Goal: Task Accomplishment & Management: Manage account settings

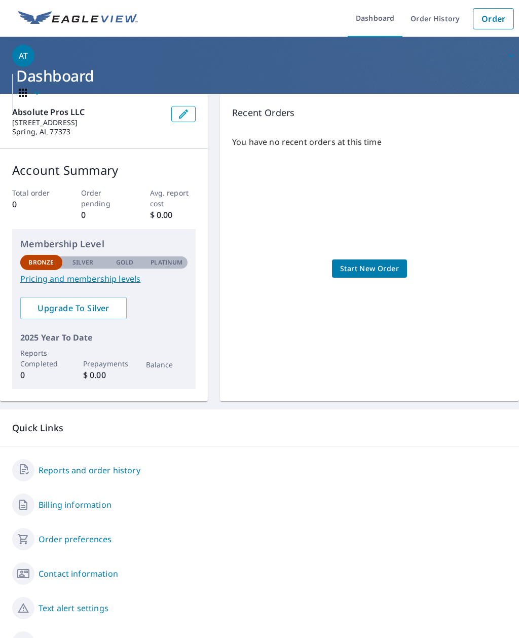
click at [190, 115] on button "button" at bounding box center [183, 114] width 24 height 16
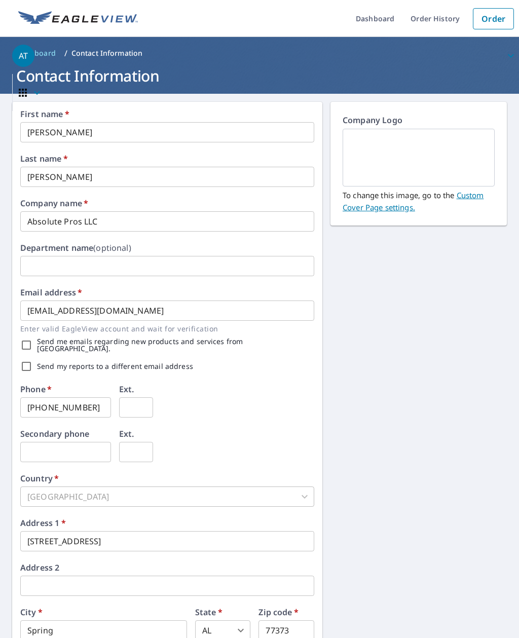
click at [436, 145] on img at bounding box center [419, 157] width 128 height 55
click at [461, 158] on img at bounding box center [419, 157] width 128 height 55
click at [476, 192] on link "Custom Cover Page settings." at bounding box center [412, 201] width 141 height 22
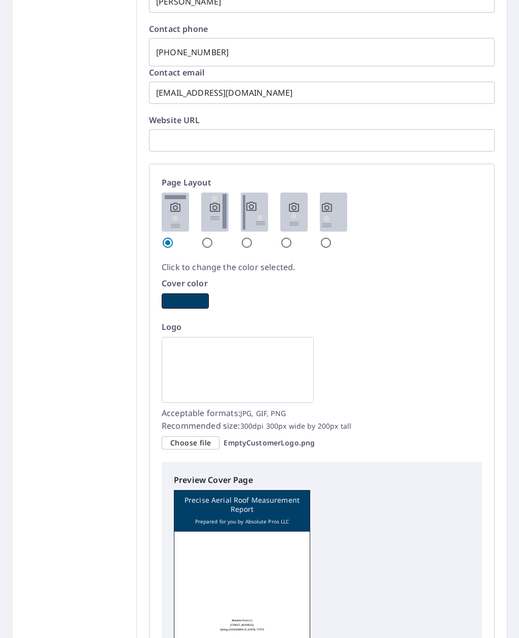
scroll to position [529, 0]
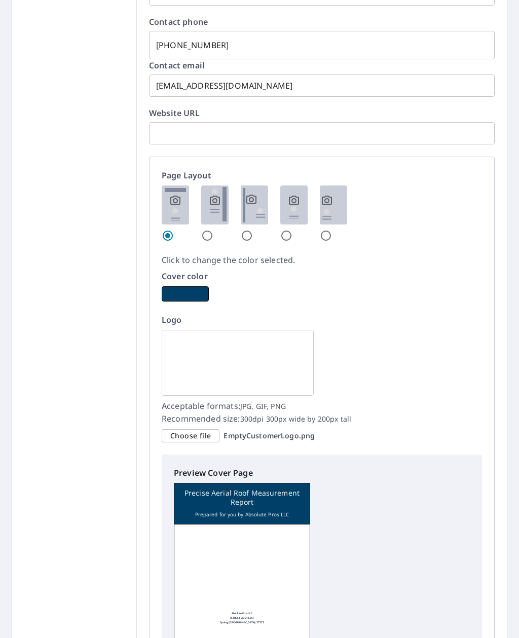
click at [188, 287] on button "button" at bounding box center [185, 293] width 47 height 15
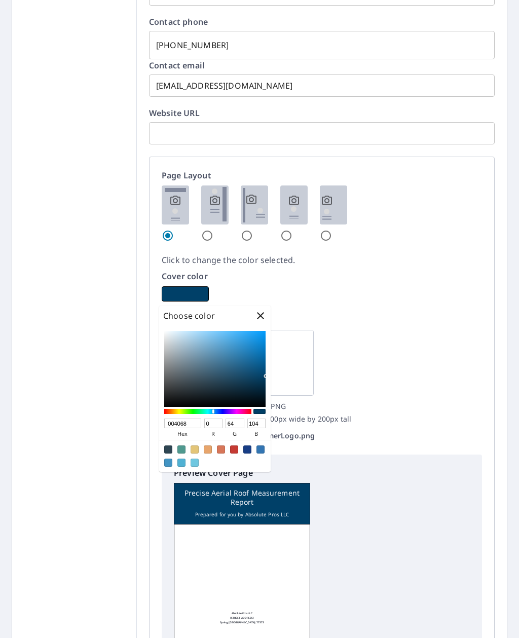
click at [248, 450] on div at bounding box center [247, 449] width 8 height 8
type input "183D85"
type input "24"
type input "61"
type input "133"
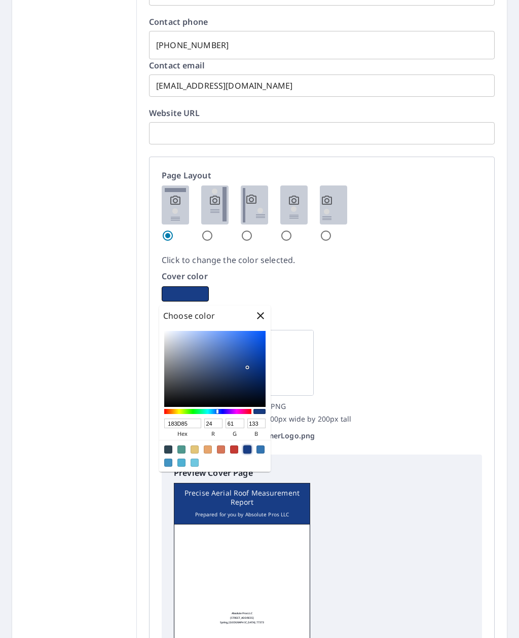
click at [168, 464] on div at bounding box center [168, 462] width 8 height 8
type input "4294C3"
type input "66"
type input "148"
type input "195"
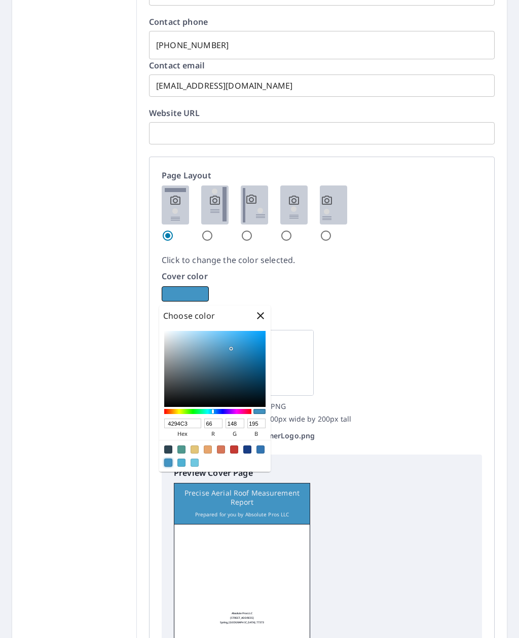
click at [168, 451] on div at bounding box center [168, 449] width 8 height 8
type input "2E4552"
type input "46"
type input "69"
type input "82"
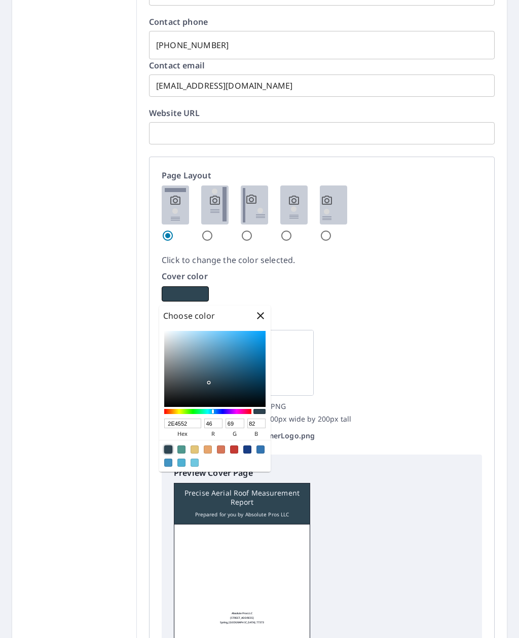
click at [263, 452] on div at bounding box center [260, 449] width 8 height 8
type input "3375B2"
type input "51"
type input "117"
type input "178"
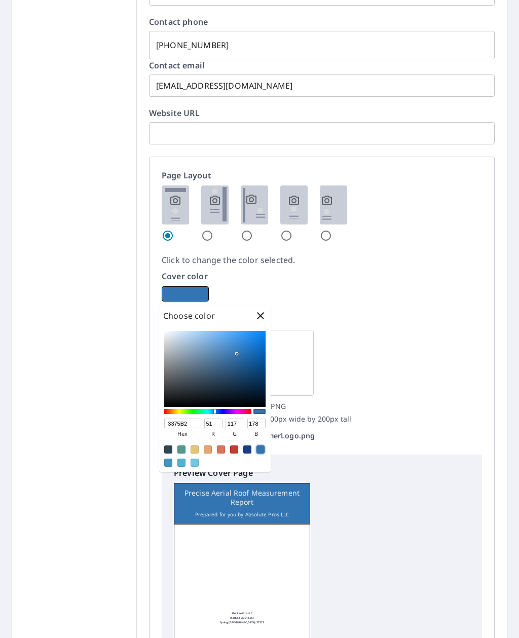
click at [263, 450] on div at bounding box center [260, 449] width 8 height 8
type input "3B89D1"
type input "59"
type input "137"
type input "209"
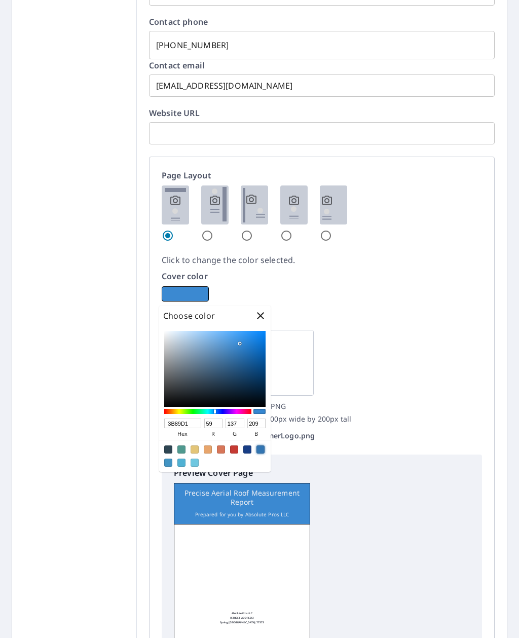
type input "3689D4"
type input "54"
type input "212"
type input "3388D4"
type input "51"
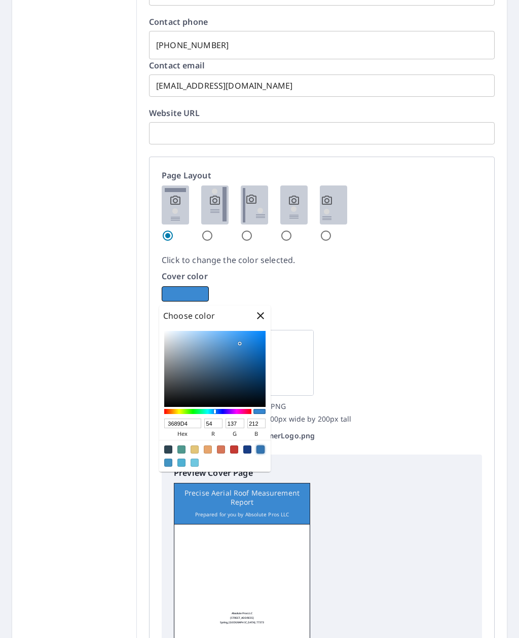
type input "136"
type input "328CDB"
type input "50"
type input "140"
type input "219"
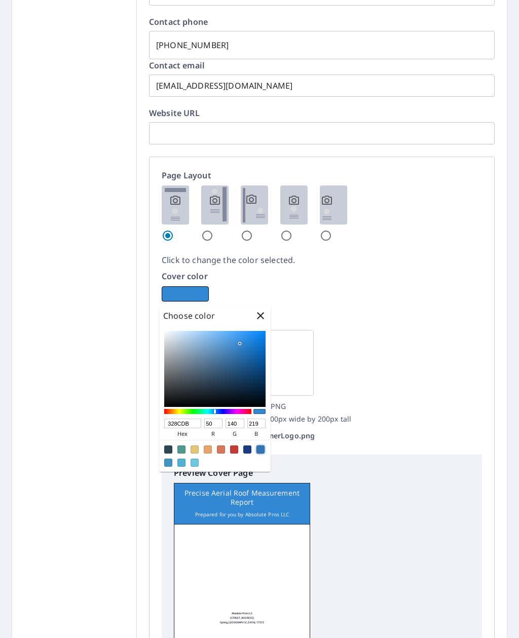
type input "3491E2"
type input "52"
type input "145"
type input "226"
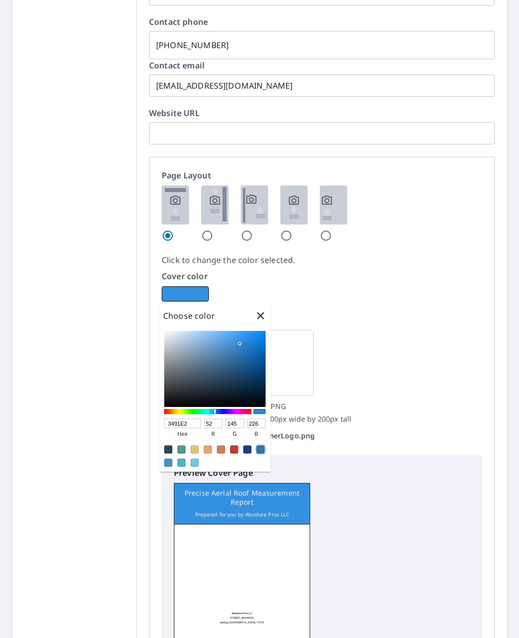
type input "3593E6"
type input "53"
type input "147"
type input "230"
type input "3490E2"
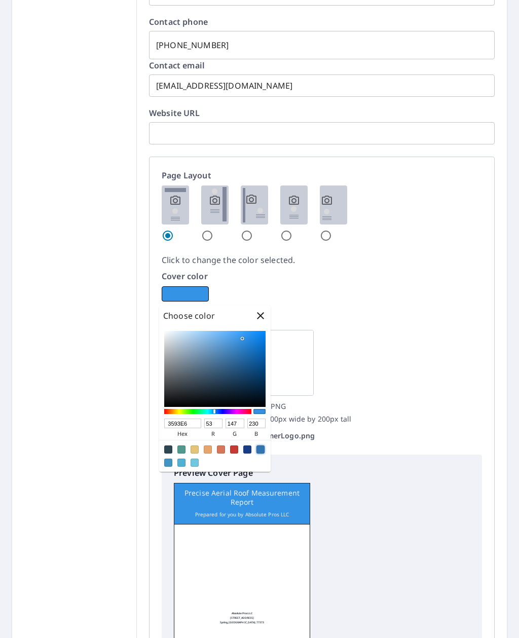
type input "52"
type input "144"
type input "226"
type input "3391E4"
type input "51"
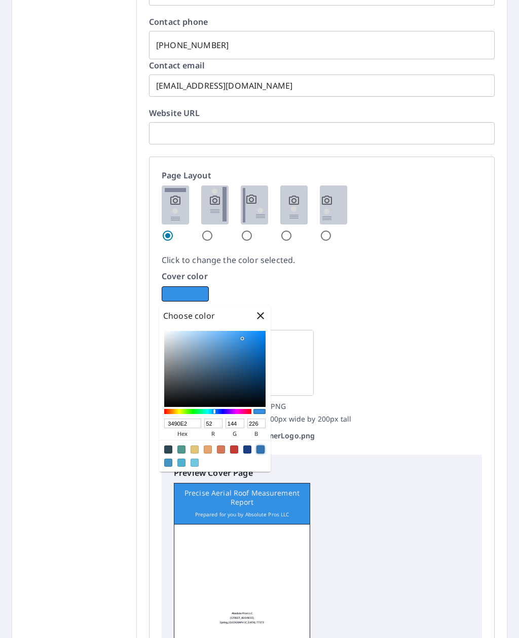
type input "145"
type input "228"
type input "3390E2"
type input "144"
type input "226"
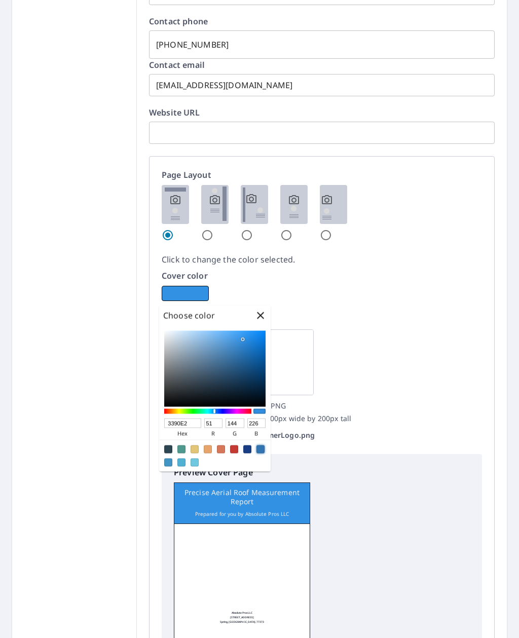
type input "3391E4"
type input "145"
type input "228"
type input "3390E2"
type input "144"
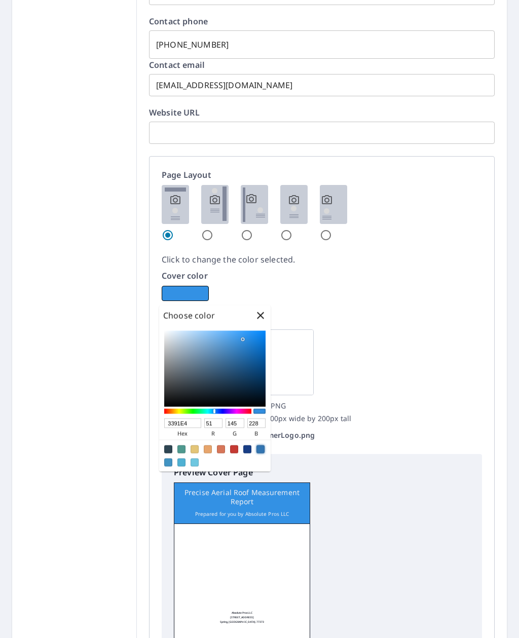
type input "226"
type input "3E95E0"
type input "62"
type input "149"
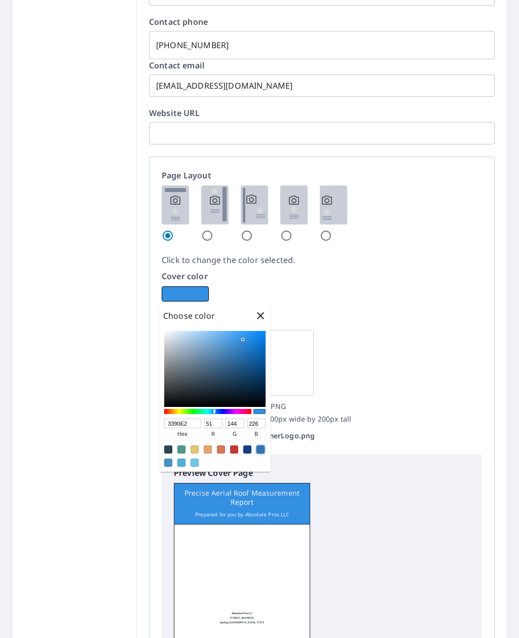
type input "224"
type input "3F97E2"
type input "63"
type input "151"
type input "226"
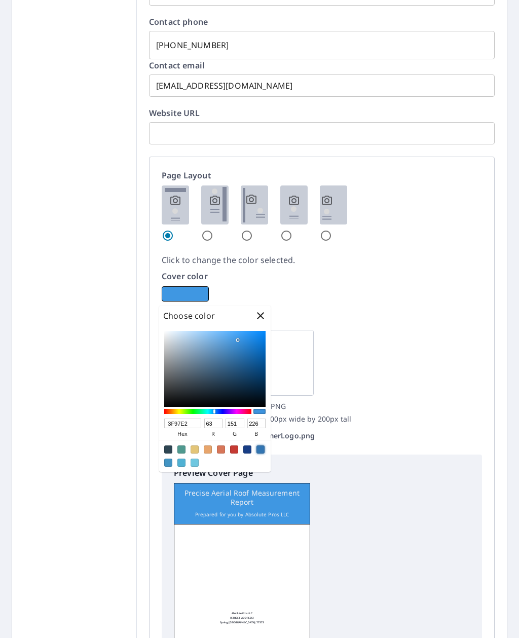
scroll to position [0, 0]
type input "3E97E2"
type input "62"
type input "3D97E2"
type input "61"
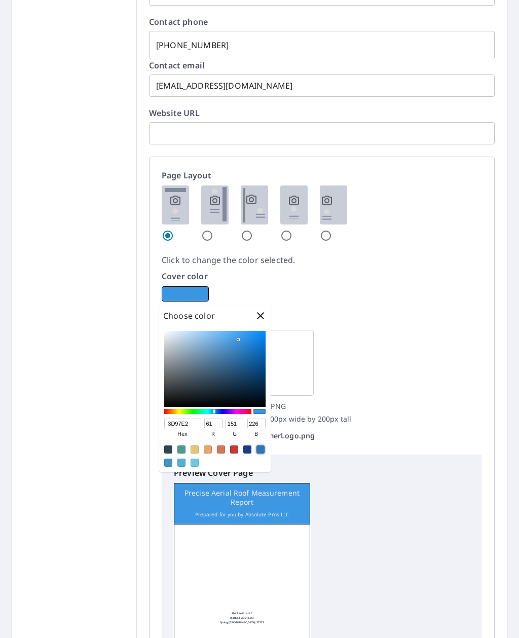
type input "3B96E2"
type input "59"
type input "150"
type input "3694E2"
type input "54"
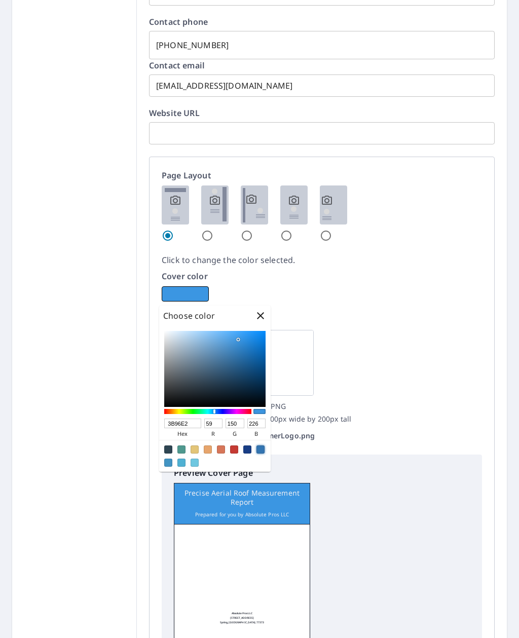
type input "148"
type input "3594E2"
type input "53"
type input "3593E0"
type input "147"
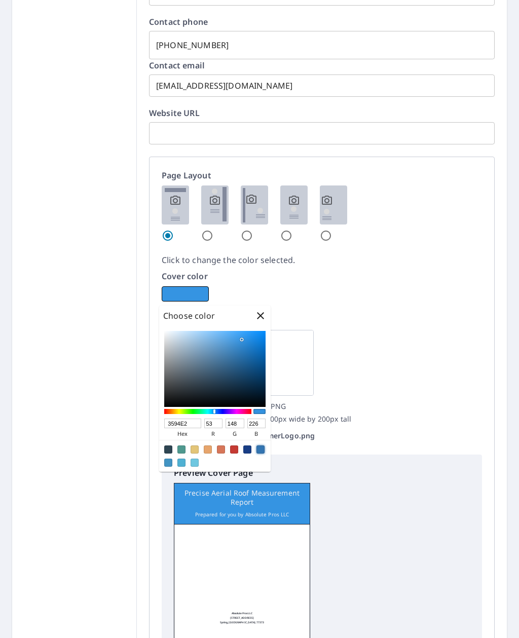
type input "224"
type input "3694E0"
type input "54"
type input "148"
type input "3796E2"
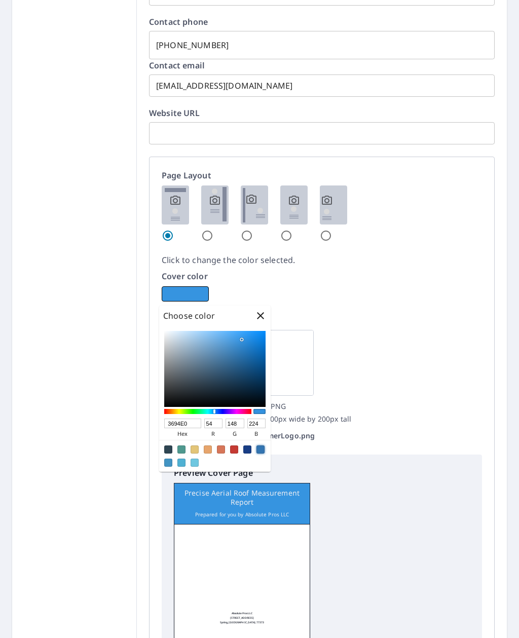
type input "55"
type input "150"
type input "226"
type input "3997E2"
type input "57"
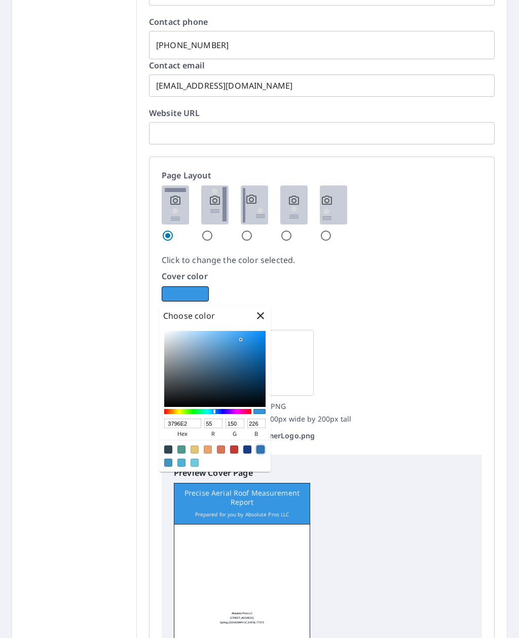
type input "151"
type input "3896E0"
type input "56"
type input "150"
type input "224"
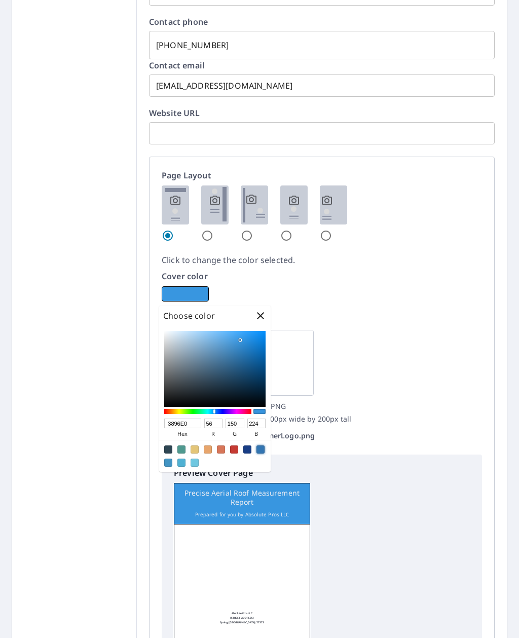
click at [357, 323] on p "Logo" at bounding box center [322, 320] width 320 height 12
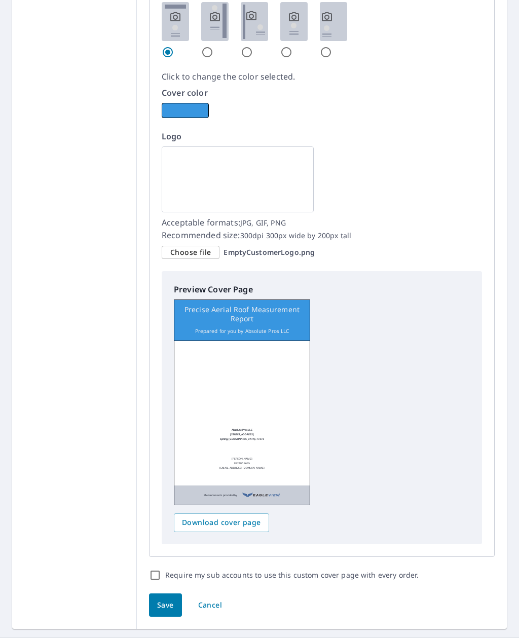
scroll to position [712, 0]
click at [206, 254] on span "Choose file" at bounding box center [190, 253] width 41 height 13
click at [0, 0] on input "Choose file EmptyCustomerLogo.png" at bounding box center [0, 0] width 0 height 0
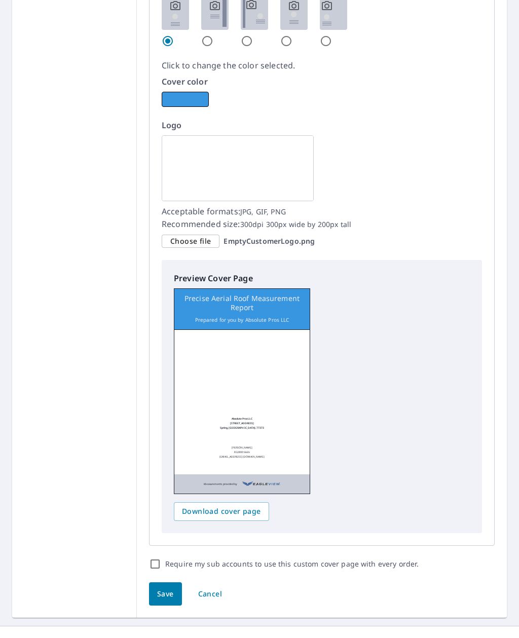
scroll to position [0, 0]
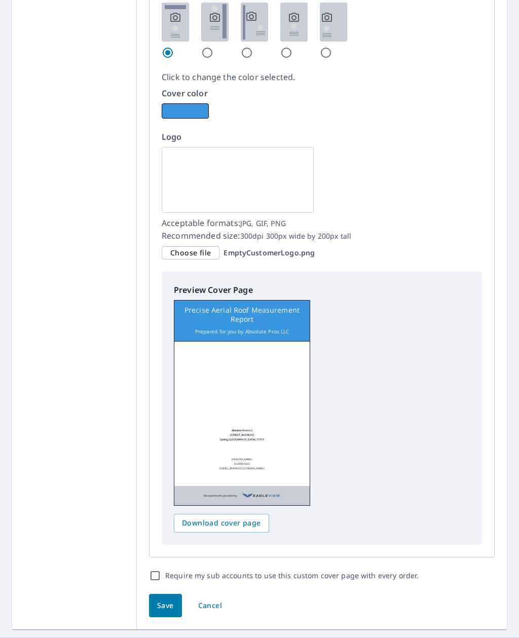
click at [191, 257] on span "Choose file" at bounding box center [190, 253] width 41 height 13
click at [0, 0] on input "Choose file EmptyCustomerLogo.png" at bounding box center [0, 0] width 0 height 0
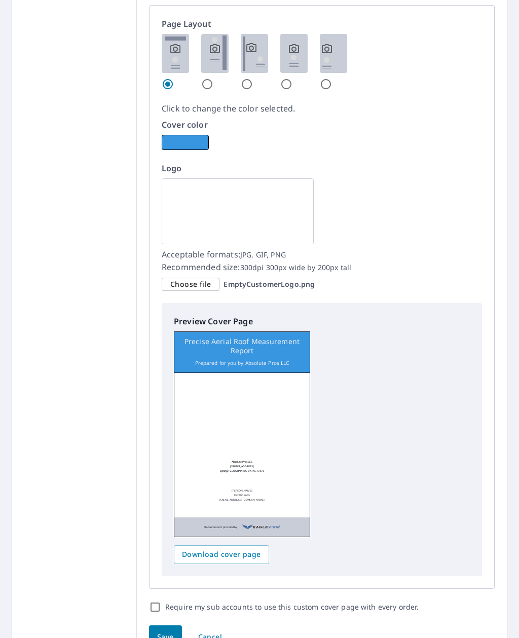
scroll to position [679, 0]
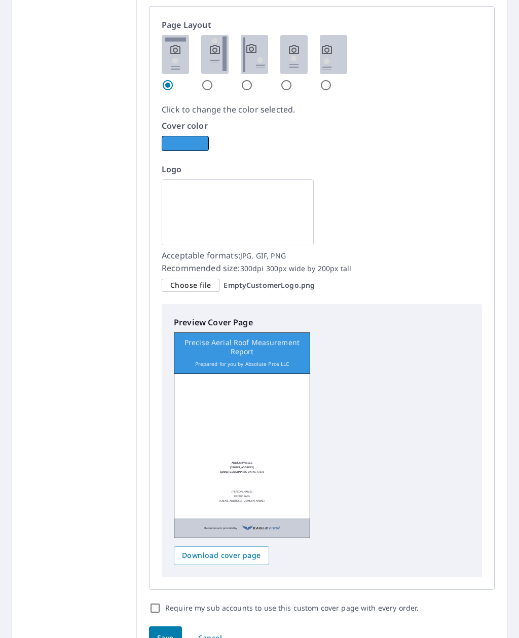
click at [199, 287] on span "Choose file" at bounding box center [190, 285] width 41 height 13
click at [0, 0] on input "Choose file EmptyCustomerLogo.png" at bounding box center [0, 0] width 0 height 0
click at [194, 287] on span "Choose file" at bounding box center [190, 285] width 41 height 13
click at [0, 0] on input "Choose file EmptyCustomerLogo.png" at bounding box center [0, 0] width 0 height 0
click at [201, 287] on span "Choose file" at bounding box center [190, 285] width 41 height 13
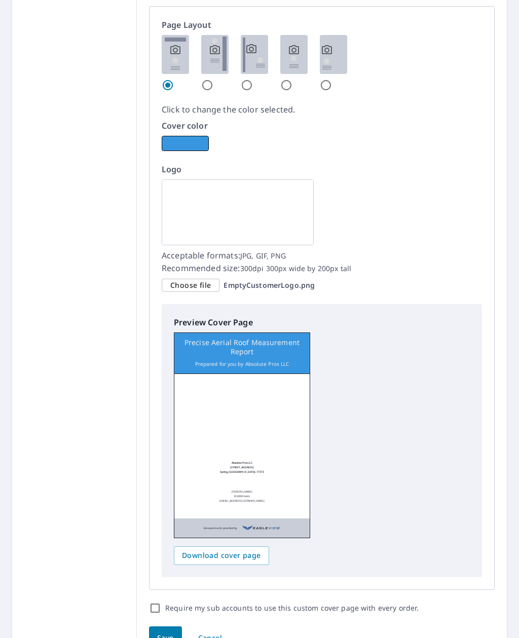
click at [0, 0] on input "Choose file EmptyCustomerLogo.png" at bounding box center [0, 0] width 0 height 0
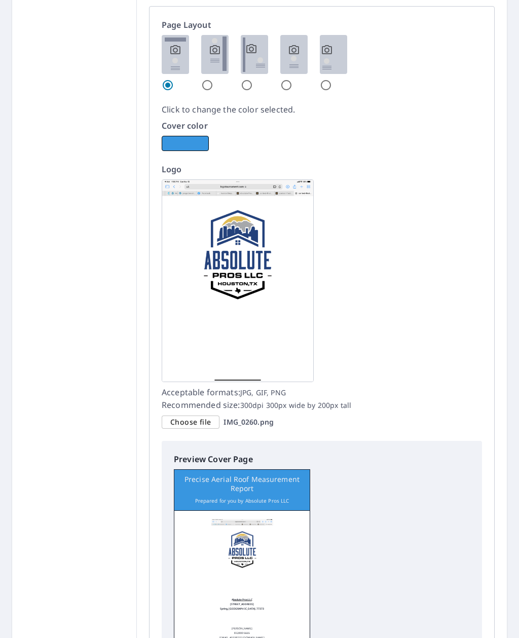
click at [264, 272] on img at bounding box center [238, 280] width 152 height 203
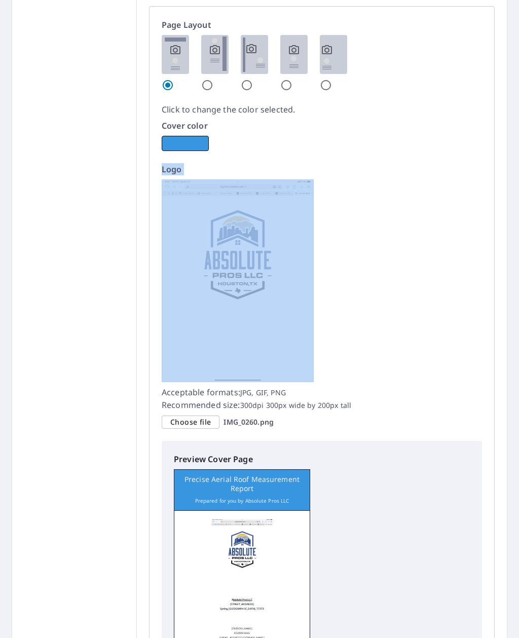
click at [284, 333] on img at bounding box center [238, 280] width 152 height 203
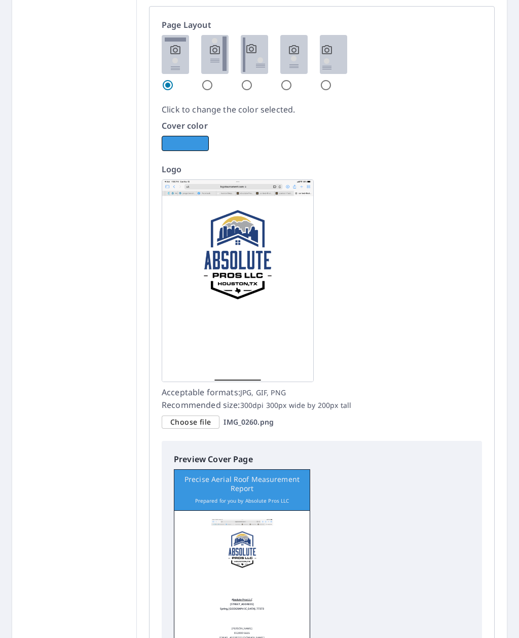
click at [203, 420] on span "Choose file" at bounding box center [190, 422] width 41 height 13
click at [0, 0] on input "Choose file IMG_0260.png" at bounding box center [0, 0] width 0 height 0
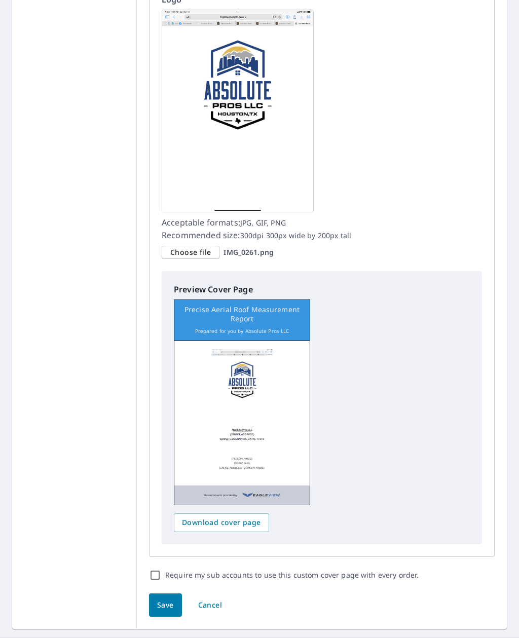
scroll to position [849, 0]
click at [347, 415] on div "Preview Cover Page Precise Aerial Roof Measurement Report Prepared for you by A…" at bounding box center [322, 395] width 296 height 222
click at [284, 418] on div "Absolute Pros LLC 719 Cypresswood Cove Spring, AL. 77373 Antonio Torres 8328005…" at bounding box center [241, 428] width 135 height 156
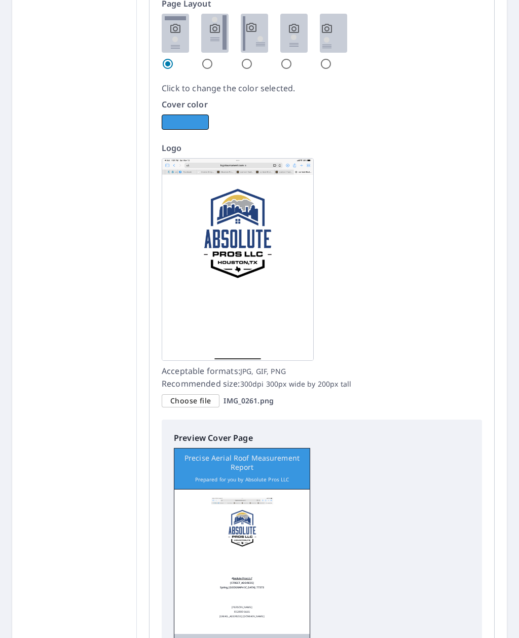
scroll to position [701, 0]
click at [275, 319] on img at bounding box center [238, 259] width 152 height 203
click at [276, 304] on img at bounding box center [238, 259] width 152 height 203
click at [209, 403] on div "Choose file" at bounding box center [191, 401] width 58 height 14
click at [0, 0] on input "Choose file IMG_0261.png" at bounding box center [0, 0] width 0 height 0
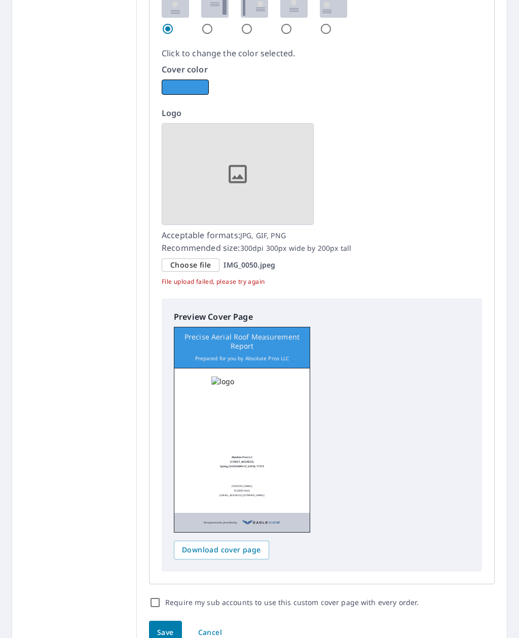
scroll to position [727, 0]
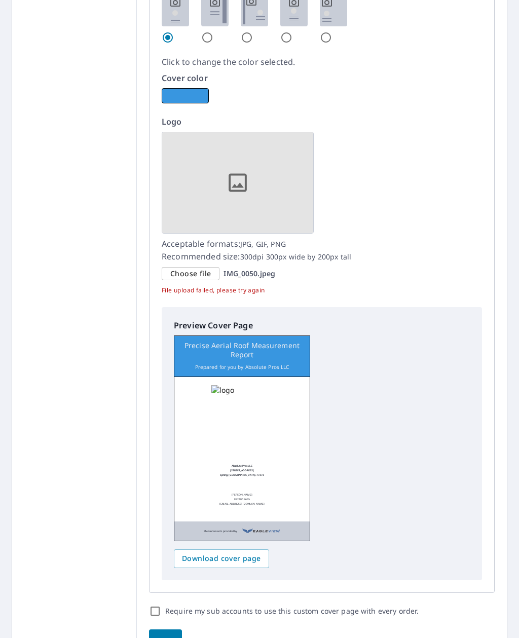
click at [203, 279] on span "Choose file" at bounding box center [190, 273] width 41 height 13
click at [0, 0] on input "Choose file IMG_0050.jpeg" at bounding box center [0, 0] width 0 height 0
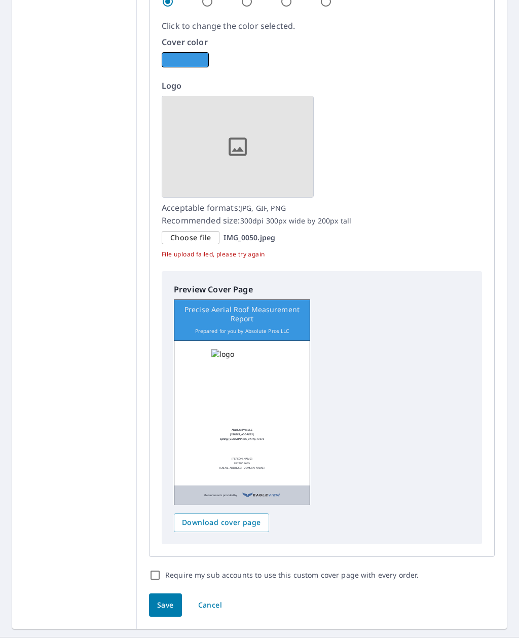
scroll to position [762, 0]
click at [200, 239] on span "Choose file" at bounding box center [190, 238] width 41 height 13
click at [0, 0] on input "Choose file IMG_0050.jpeg" at bounding box center [0, 0] width 0 height 0
click at [197, 239] on span "Choose file" at bounding box center [190, 238] width 41 height 13
click at [0, 0] on input "Choose file IMG_0050.jpeg" at bounding box center [0, 0] width 0 height 0
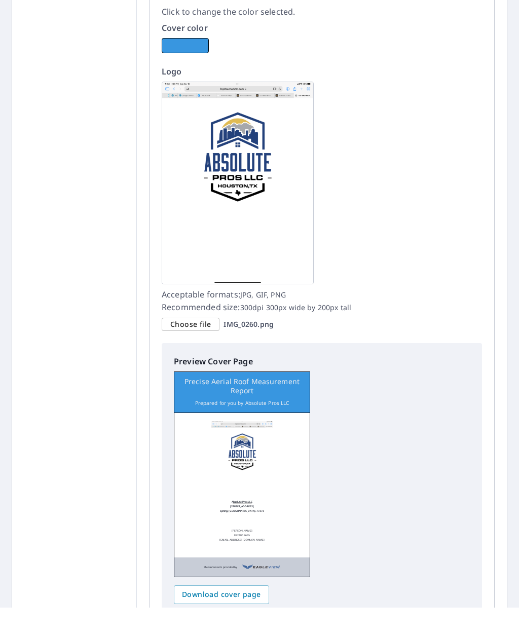
scroll to position [30, 0]
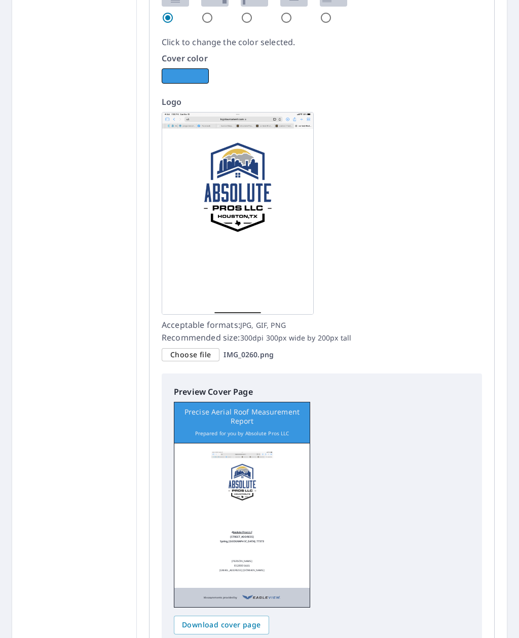
click at [285, 249] on img at bounding box center [238, 213] width 152 height 203
click at [299, 257] on img at bounding box center [238, 213] width 152 height 203
click at [208, 348] on div "Choose file" at bounding box center [191, 355] width 58 height 14
click at [0, 0] on input "Choose file IMG_0260.png" at bounding box center [0, 0] width 0 height 0
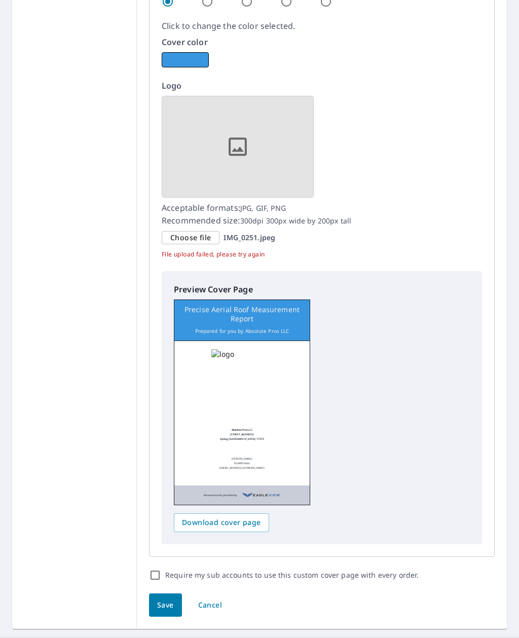
scroll to position [762, 0]
click at [201, 232] on span "Choose file" at bounding box center [190, 238] width 41 height 13
click at [0, 0] on input "Choose file IMG_0251.jpeg" at bounding box center [0, 0] width 0 height 0
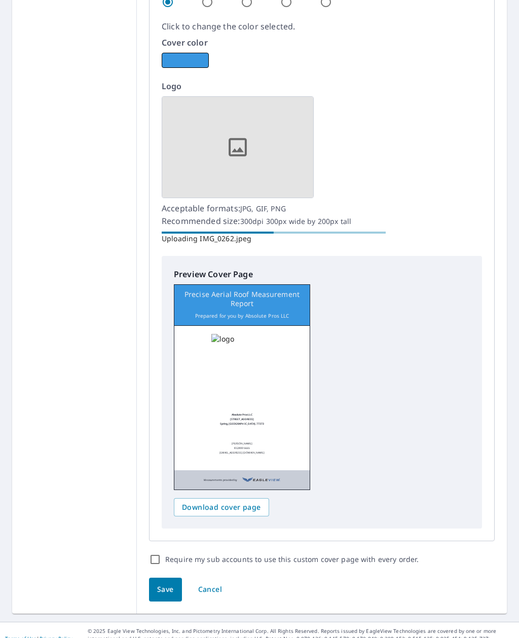
scroll to position [747, 0]
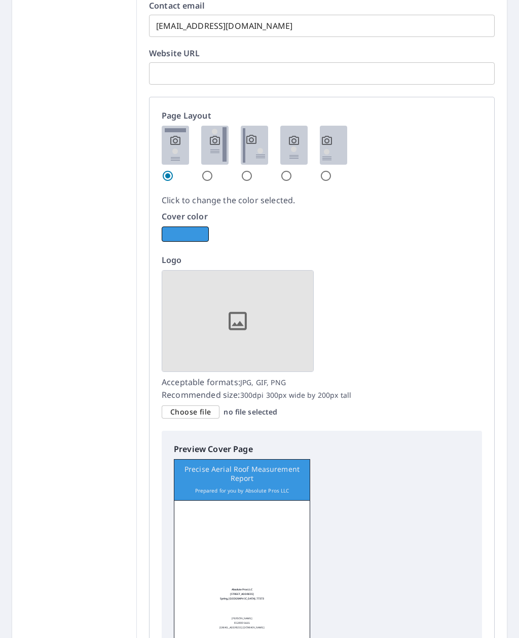
scroll to position [651, 0]
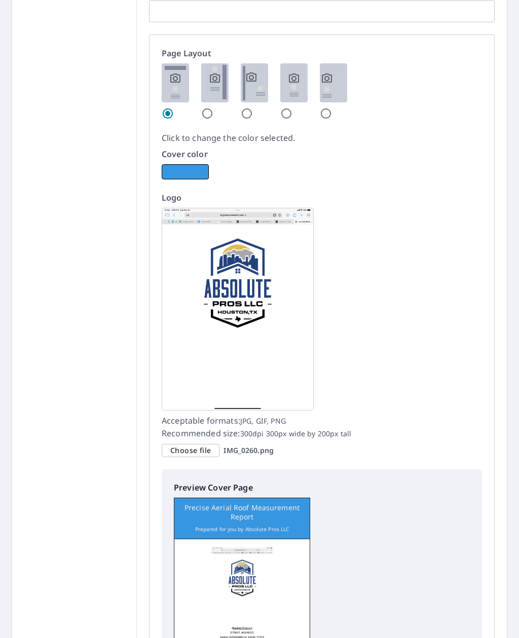
click at [267, 355] on img at bounding box center [238, 309] width 152 height 203
click at [202, 451] on span "Choose file" at bounding box center [190, 450] width 41 height 13
click at [0, 0] on input "Choose file IMG_0260.png" at bounding box center [0, 0] width 0 height 0
click at [285, 346] on img at bounding box center [238, 309] width 152 height 203
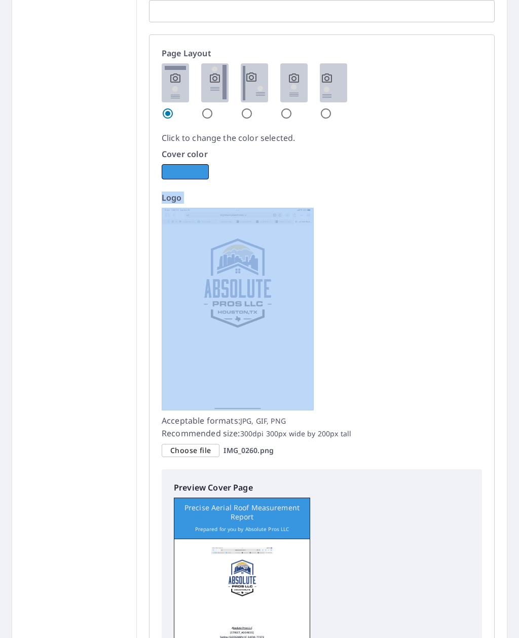
click at [268, 363] on img at bounding box center [238, 309] width 152 height 203
click at [207, 444] on span "Choose file" at bounding box center [190, 450] width 41 height 13
click at [0, 0] on input "Choose file IMG_0260.png" at bounding box center [0, 0] width 0 height 0
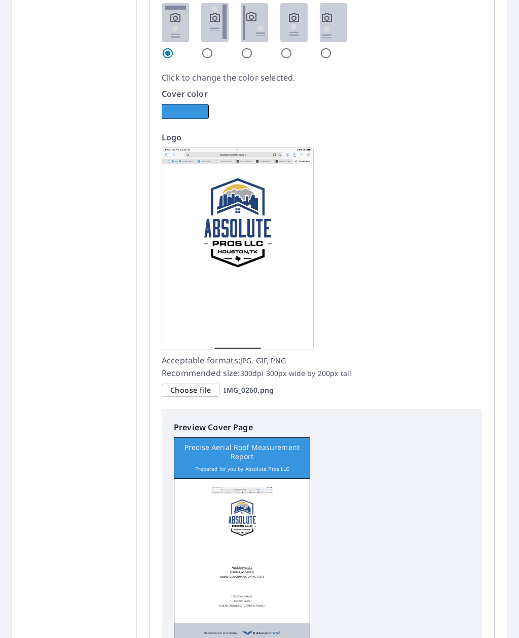
scroll to position [714, 0]
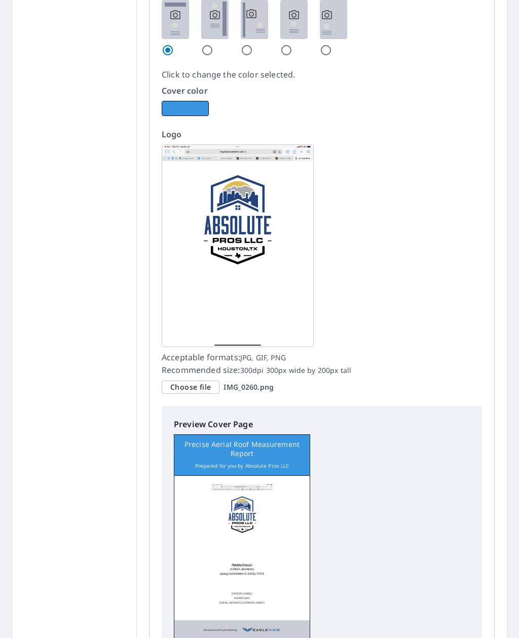
click at [205, 391] on span "Choose file" at bounding box center [190, 387] width 41 height 13
click at [0, 0] on input "Choose file IMG_0260.png" at bounding box center [0, 0] width 0 height 0
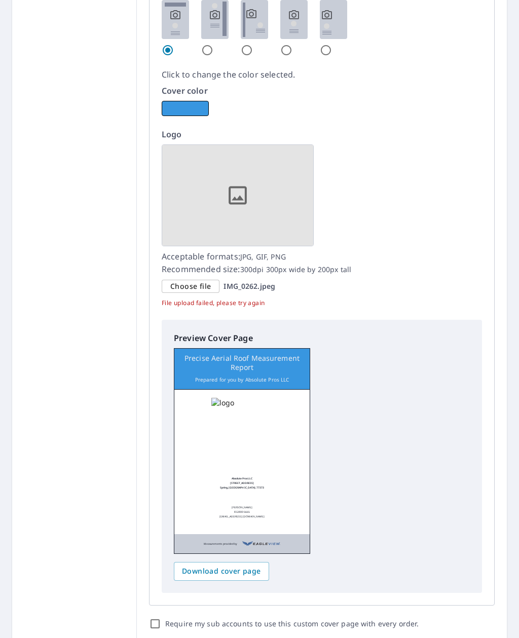
click at [262, 311] on div "Page Layout Click to change the color selected. Cover color Logo Acceptable for…" at bounding box center [322, 288] width 346 height 634
click at [260, 307] on p "File upload failed, please try again" at bounding box center [322, 302] width 320 height 9
click at [260, 306] on p "File upload failed, please try again" at bounding box center [322, 302] width 320 height 9
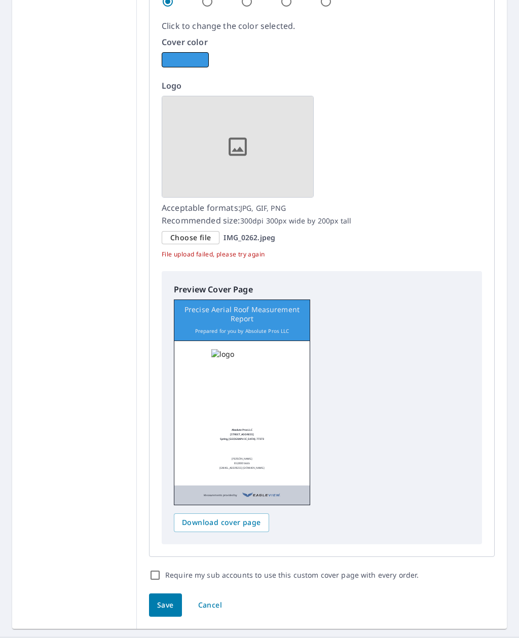
click at [219, 608] on button "Cancel" at bounding box center [209, 605] width 41 height 24
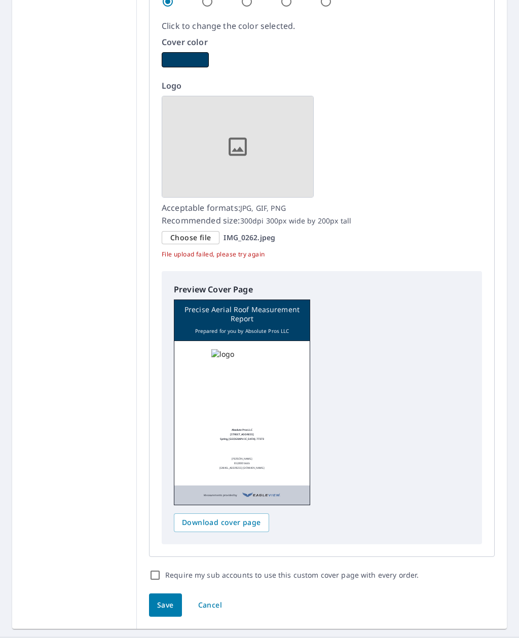
scroll to position [762, 0]
click at [207, 615] on button "Cancel" at bounding box center [209, 606] width 41 height 24
click at [214, 610] on span "Cancel" at bounding box center [210, 605] width 24 height 13
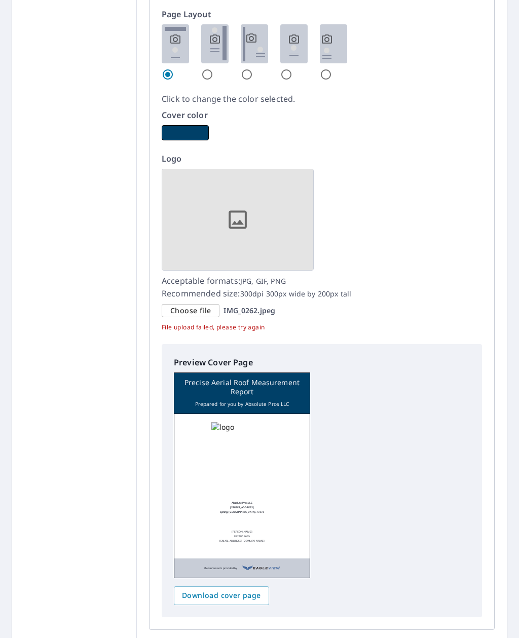
scroll to position [681, 0]
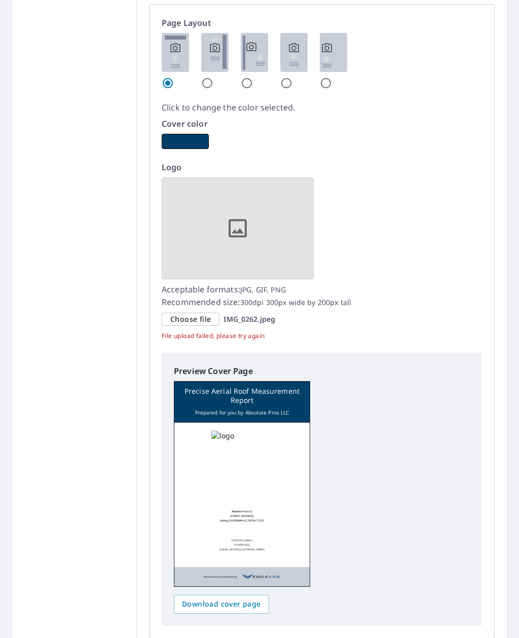
click at [275, 240] on img at bounding box center [238, 228] width 152 height 102
click at [205, 321] on span "Choose file" at bounding box center [190, 319] width 41 height 13
click at [0, 0] on input "Choose file IMG_0262.jpeg" at bounding box center [0, 0] width 0 height 0
click at [359, 212] on div "Logo Acceptable formats: JPG, GIF, PNG Recommended size: 300dpi 300px wide by 2…" at bounding box center [322, 250] width 320 height 179
click at [337, 255] on div "Logo Acceptable formats: JPG, GIF, PNG Recommended size: 300dpi 300px wide by 2…" at bounding box center [322, 250] width 320 height 179
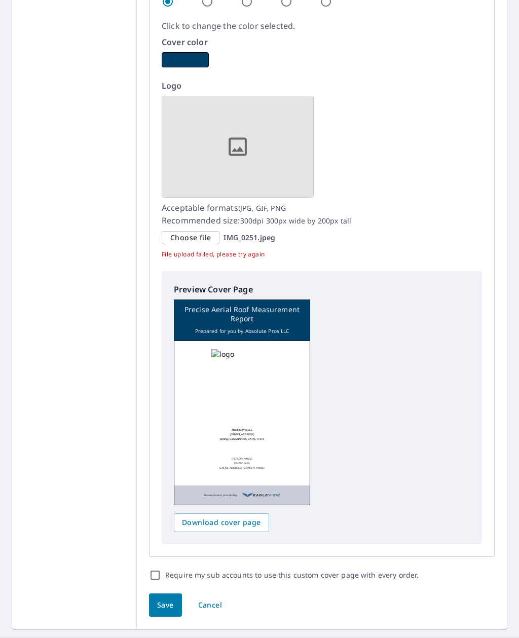
scroll to position [762, 0]
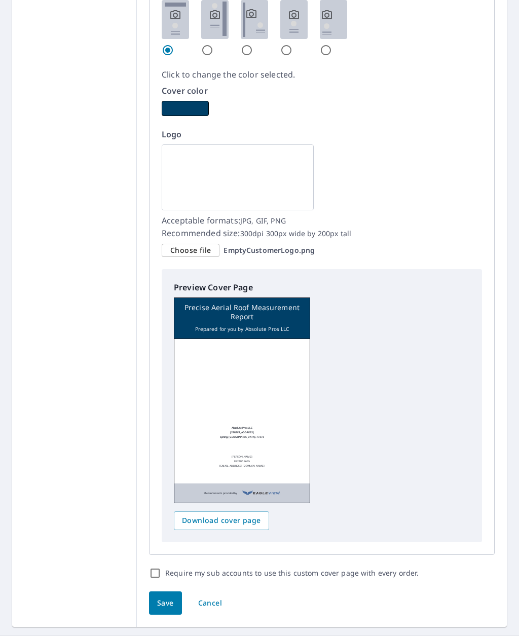
scroll to position [710, 0]
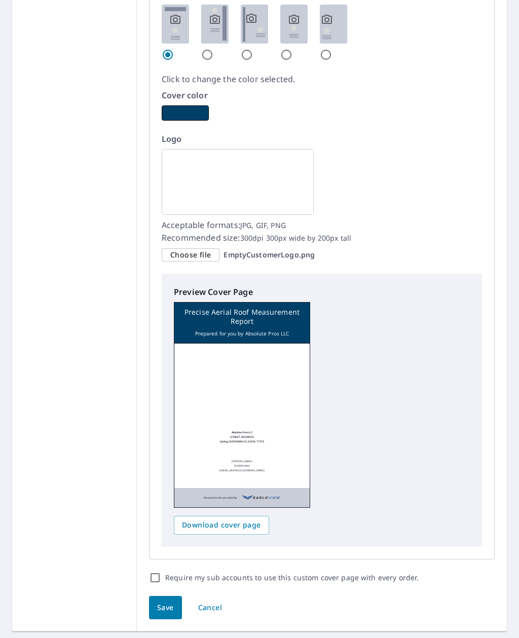
click at [203, 249] on span "Choose file" at bounding box center [190, 255] width 41 height 13
click at [0, 0] on input "Choose file EmptyCustomerLogo.png" at bounding box center [0, 0] width 0 height 0
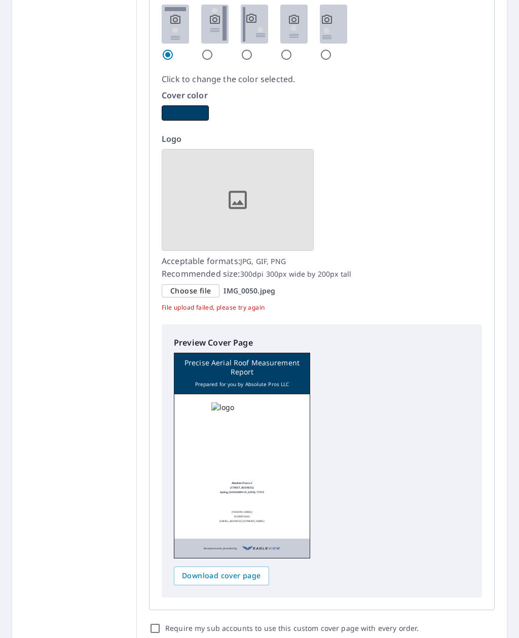
click at [206, 285] on span "Choose file" at bounding box center [190, 291] width 41 height 13
click at [0, 0] on input "Choose file IMG_0050.jpeg" at bounding box center [0, 0] width 0 height 0
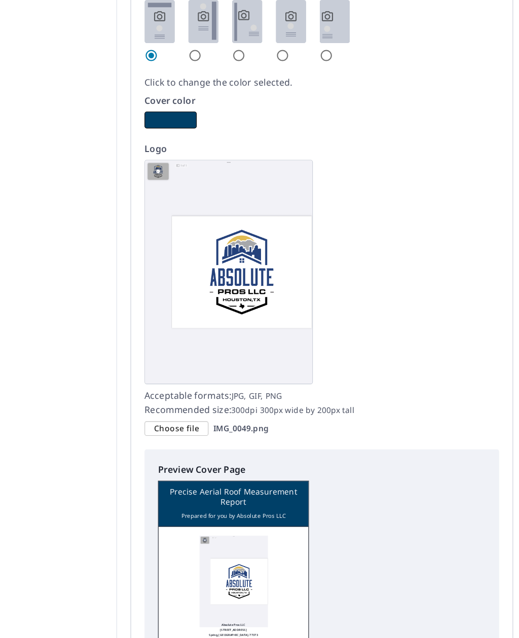
scroll to position [710, 0]
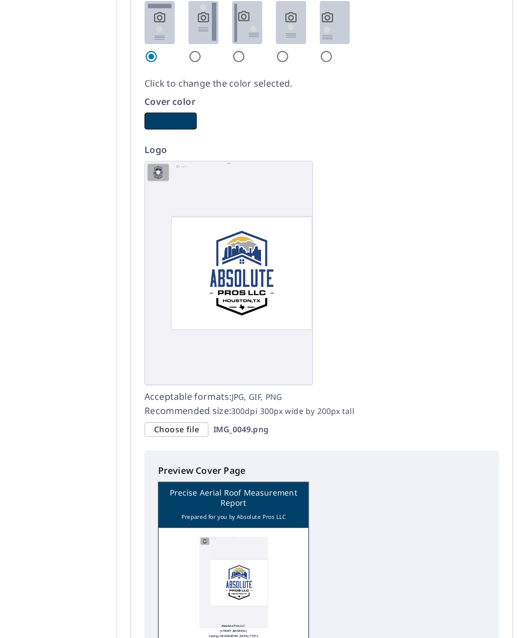
click at [255, 263] on img at bounding box center [238, 249] width 152 height 203
click at [245, 241] on img at bounding box center [238, 249] width 152 height 203
click at [174, 385] on span "Choose file" at bounding box center [190, 391] width 41 height 13
click at [0, 0] on input "Choose file IMG_0049.png" at bounding box center [0, 0] width 0 height 0
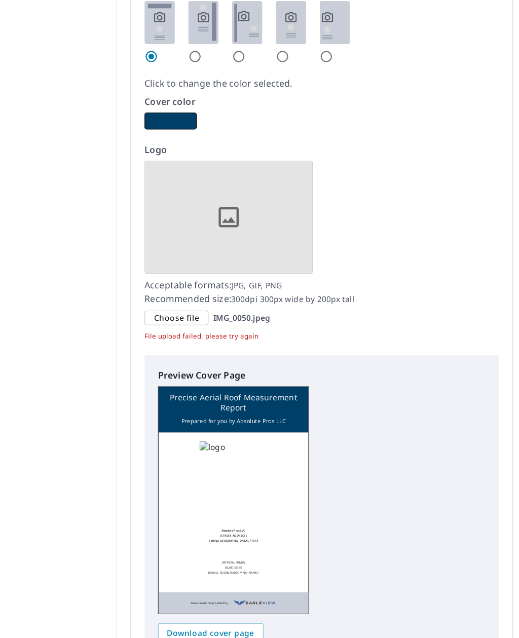
click at [171, 284] on span "Choose file" at bounding box center [190, 290] width 41 height 13
click at [0, 0] on input "Choose file IMG_0050.jpeg" at bounding box center [0, 0] width 0 height 0
click at [173, 284] on span "Choose file" at bounding box center [190, 290] width 41 height 13
click at [0, 0] on input "Choose file IMG_0050.jpeg" at bounding box center [0, 0] width 0 height 0
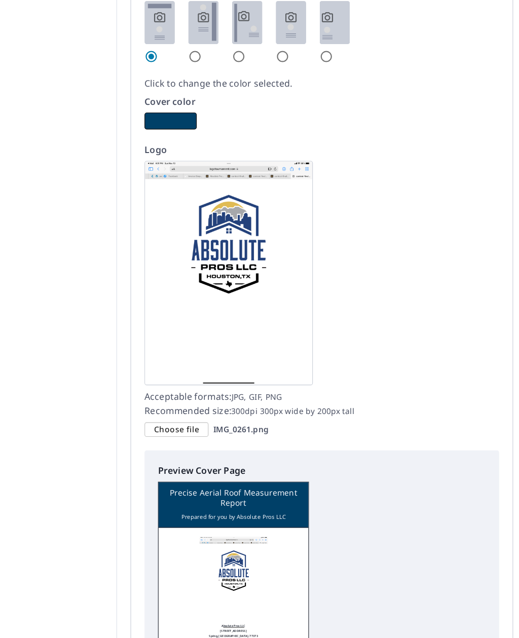
click at [171, 385] on span "Choose file" at bounding box center [190, 391] width 41 height 13
click at [0, 0] on input "Choose file IMG_0261.png" at bounding box center [0, 0] width 0 height 0
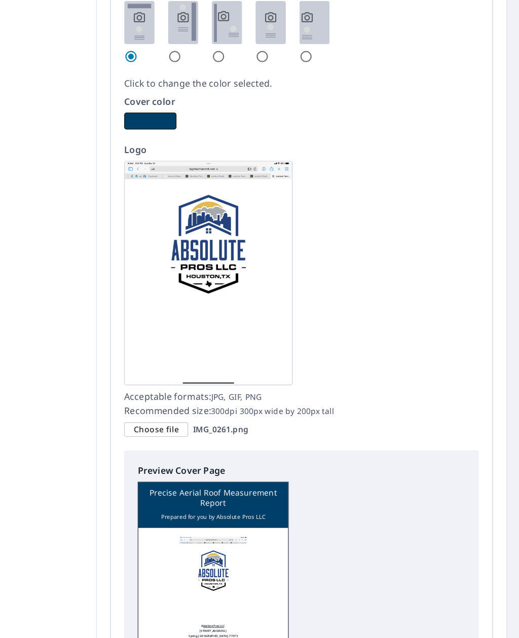
click at [164, 385] on div "Choose file" at bounding box center [191, 392] width 58 height 14
click at [0, 0] on input "Choose file IMG_0261.png" at bounding box center [0, 0] width 0 height 0
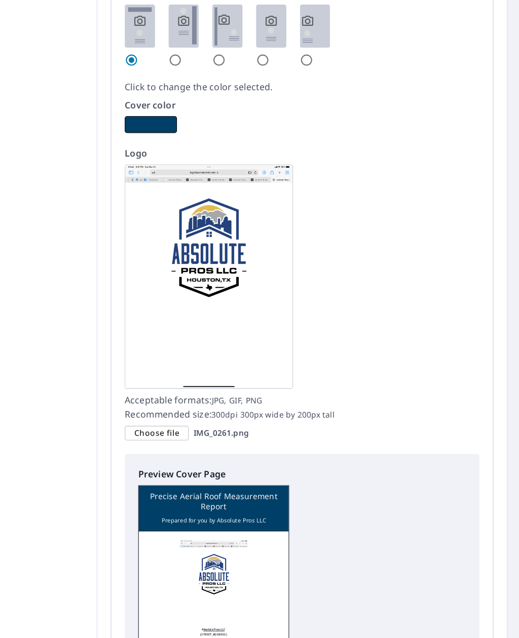
click at [170, 386] on span "Choose file" at bounding box center [190, 391] width 41 height 13
click at [0, 0] on input "Choose file IMG_0261.png" at bounding box center [0, 0] width 0 height 0
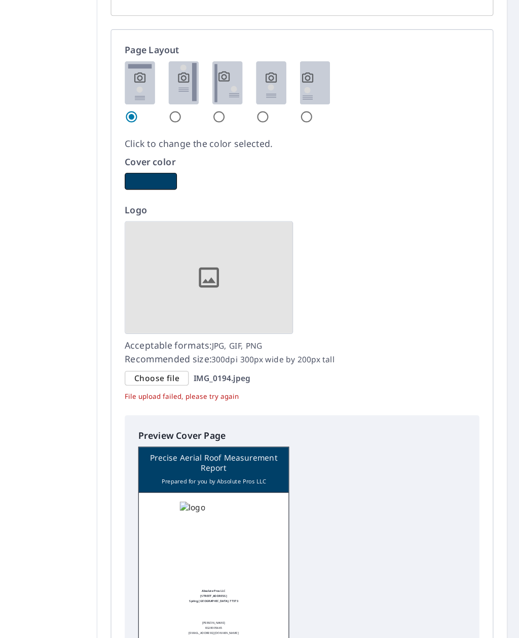
scroll to position [629, 0]
click at [170, 365] on span "Choose file" at bounding box center [190, 371] width 41 height 13
click at [0, 0] on input "Choose file IMG_0194.jpeg" at bounding box center [0, 0] width 0 height 0
click at [170, 365] on span "Choose file" at bounding box center [190, 371] width 41 height 13
click at [0, 0] on input "Choose file IMG_0195.jpeg" at bounding box center [0, 0] width 0 height 0
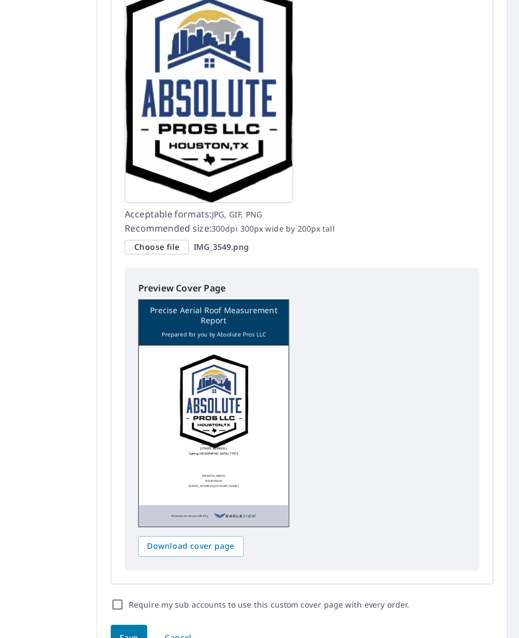
scroll to position [854, 0]
click at [162, 246] on div "Choose file" at bounding box center [191, 253] width 58 height 14
click at [0, 0] on input "Choose file IMG_3549.png" at bounding box center [0, 0] width 0 height 0
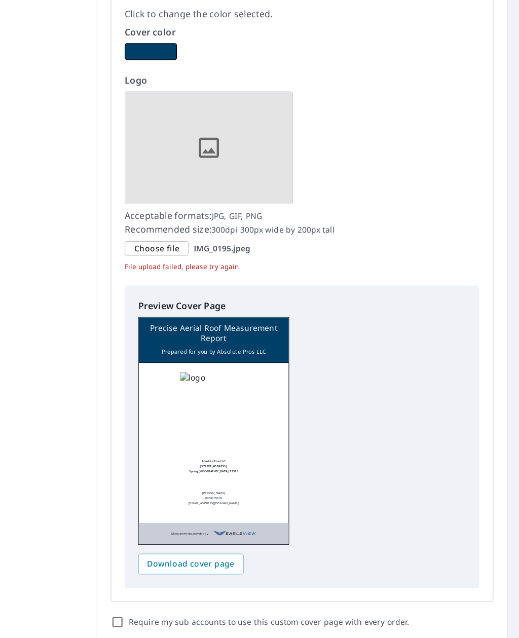
click at [162, 247] on div "Choose file" at bounding box center [191, 254] width 58 height 14
click at [0, 0] on input "Choose file IMG_0195.jpeg" at bounding box center [0, 0] width 0 height 0
click at [170, 248] on span "Choose file" at bounding box center [190, 254] width 41 height 13
click at [0, 0] on input "Choose file IMG_0050.jpeg" at bounding box center [0, 0] width 0 height 0
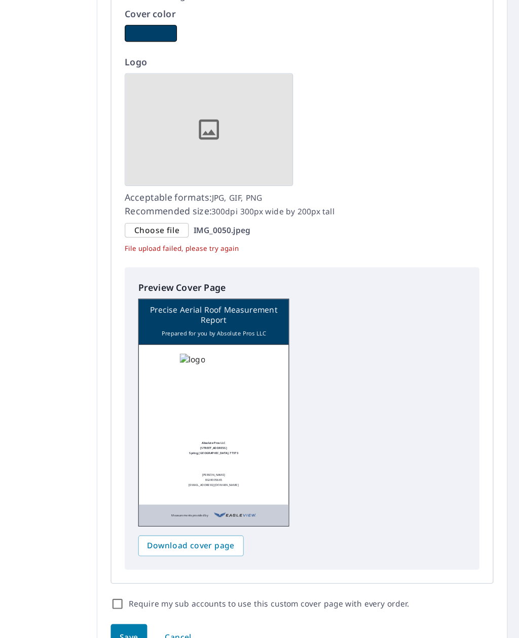
scroll to position [762, 0]
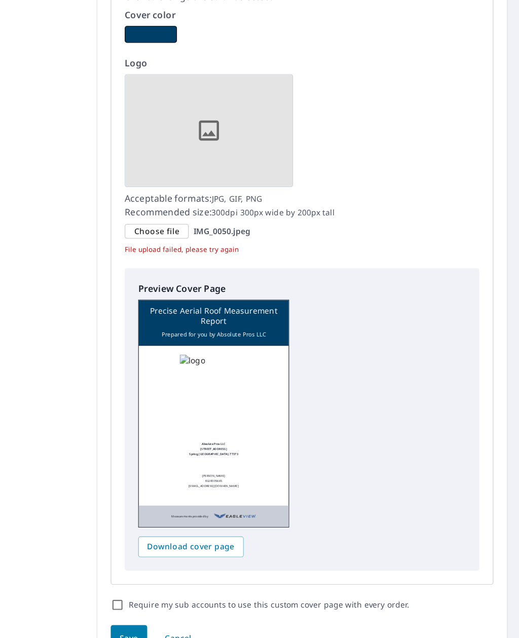
click at [170, 232] on span "Choose file" at bounding box center [190, 238] width 41 height 13
click at [0, 0] on input "Choose file IMG_0050.jpeg" at bounding box center [0, 0] width 0 height 0
click at [162, 232] on div "Choose file" at bounding box center [191, 239] width 58 height 14
click at [0, 0] on input "Choose file IMG_0050.jpeg" at bounding box center [0, 0] width 0 height 0
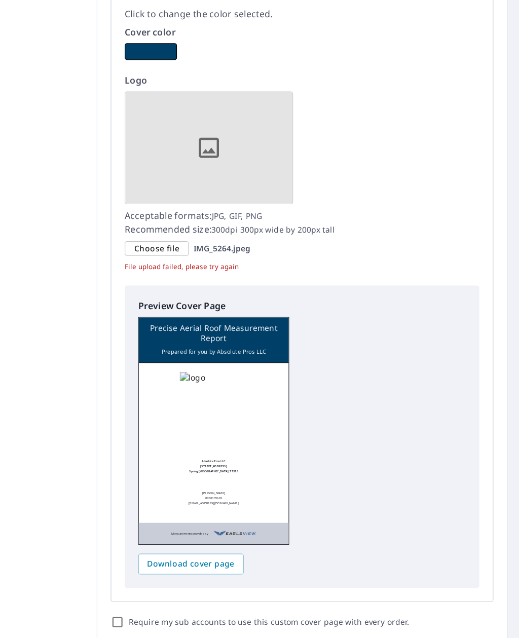
click at [170, 248] on span "Choose file" at bounding box center [190, 254] width 41 height 13
click at [0, 0] on input "Choose file IMG_5264.jpeg" at bounding box center [0, 0] width 0 height 0
click at [170, 248] on span "Choose file" at bounding box center [190, 254] width 41 height 13
click at [0, 0] on input "Choose file IMG_5264.jpeg" at bounding box center [0, 0] width 0 height 0
click at [170, 248] on span "Choose file" at bounding box center [190, 254] width 41 height 13
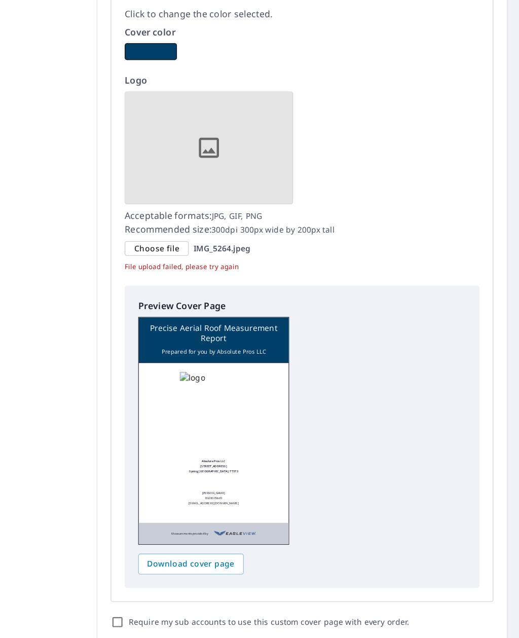
click at [0, 0] on input "Choose file IMG_5264.jpeg" at bounding box center [0, 0] width 0 height 0
click at [162, 247] on div "Choose file" at bounding box center [191, 254] width 58 height 14
click at [0, 0] on input "Choose file IMG_5264.jpeg" at bounding box center [0, 0] width 0 height 0
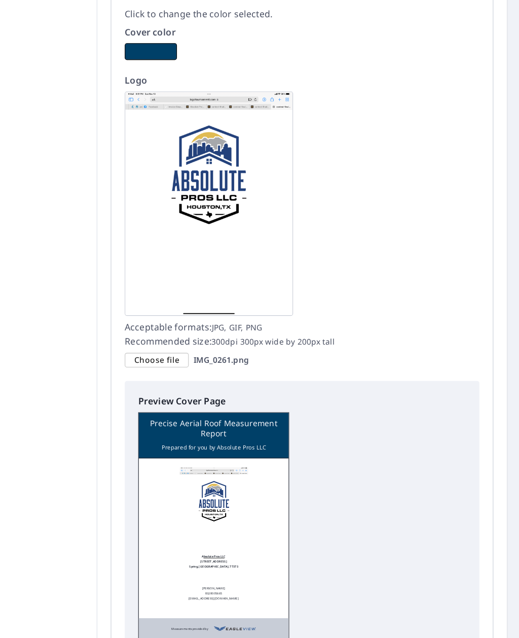
click at [162, 348] on div "Choose file" at bounding box center [191, 355] width 58 height 14
click at [0, 0] on input "Choose file IMG_0261.png" at bounding box center [0, 0] width 0 height 0
click at [170, 349] on span "Choose file" at bounding box center [190, 355] width 41 height 13
click at [0, 0] on input "Choose file IMG_0261.png" at bounding box center [0, 0] width 0 height 0
click at [170, 349] on span "Choose file" at bounding box center [190, 355] width 41 height 13
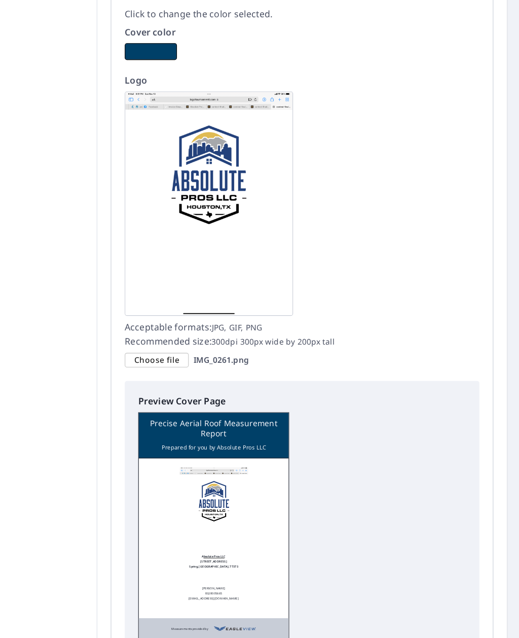
click at [0, 0] on input "Choose file IMG_0261.png" at bounding box center [0, 0] width 0 height 0
click at [170, 349] on span "Choose file" at bounding box center [190, 355] width 41 height 13
click at [0, 0] on input "Choose file IMG_0261.png" at bounding box center [0, 0] width 0 height 0
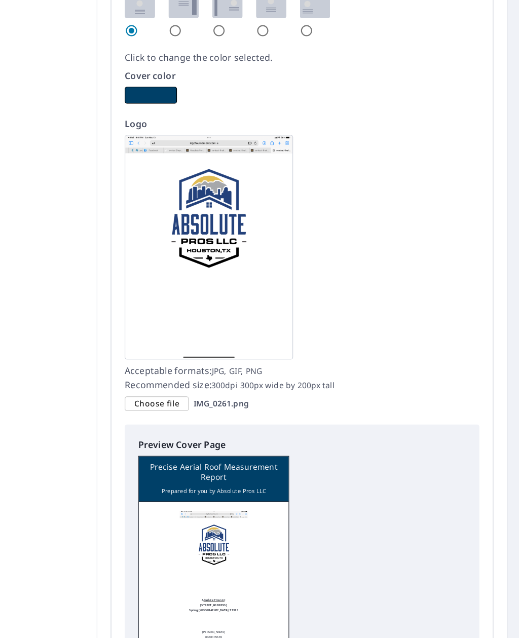
scroll to position [698, 0]
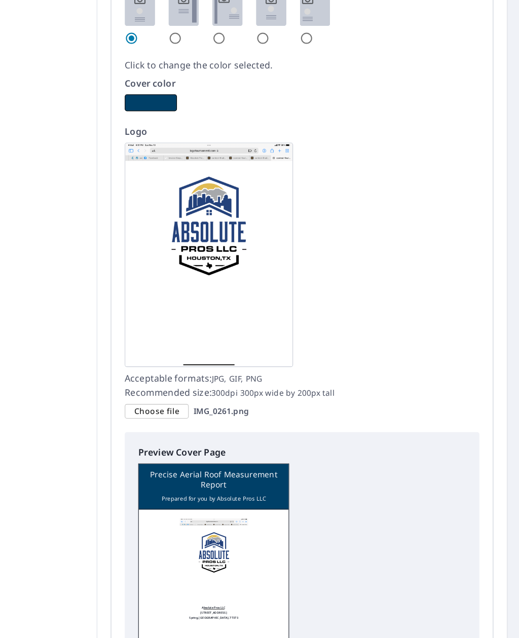
click at [165, 397] on div "Choose file" at bounding box center [191, 404] width 58 height 14
click at [0, 0] on input "Choose file IMG_0261.png" at bounding box center [0, 0] width 0 height 0
click at [170, 397] on span "Choose file" at bounding box center [190, 403] width 41 height 13
click at [0, 0] on input "Choose file IMG_0261.png" at bounding box center [0, 0] width 0 height 0
click at [162, 397] on div "Choose file" at bounding box center [191, 404] width 58 height 14
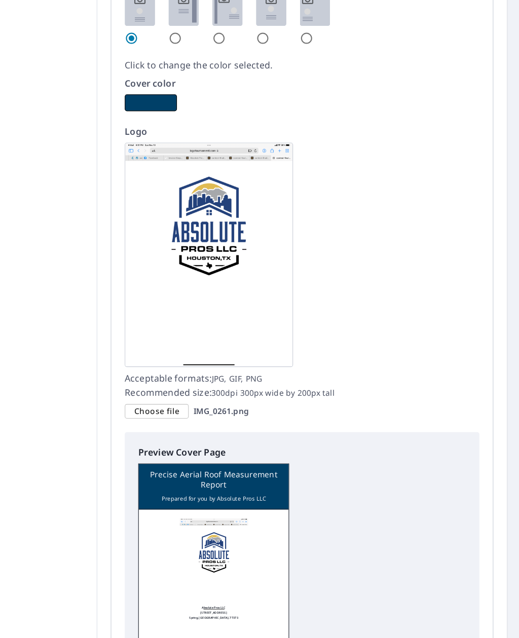
click at [0, 0] on input "Choose file IMG_0261.png" at bounding box center [0, 0] width 0 height 0
click at [170, 397] on span "Choose file" at bounding box center [190, 403] width 41 height 13
click at [0, 0] on input "Choose file IMG_0261.png" at bounding box center [0, 0] width 0 height 0
click at [170, 397] on span "Choose file" at bounding box center [190, 403] width 41 height 13
click at [0, 0] on input "Choose file IMG_0261.png" at bounding box center [0, 0] width 0 height 0
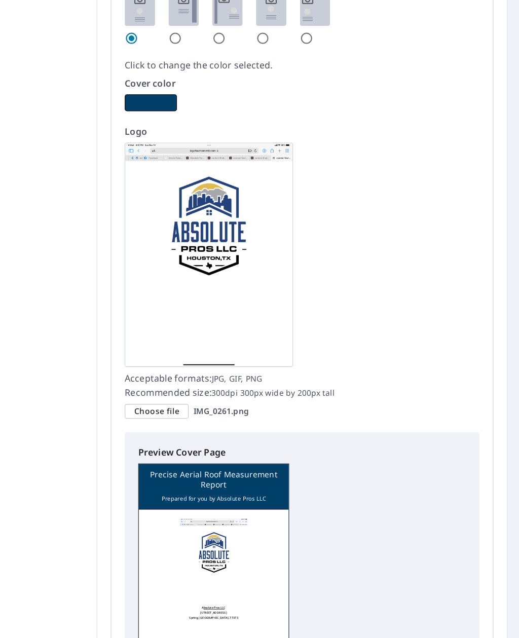
click at [170, 397] on span "Choose file" at bounding box center [190, 403] width 41 height 13
click at [0, 0] on input "Choose file IMG_0261.png" at bounding box center [0, 0] width 0 height 0
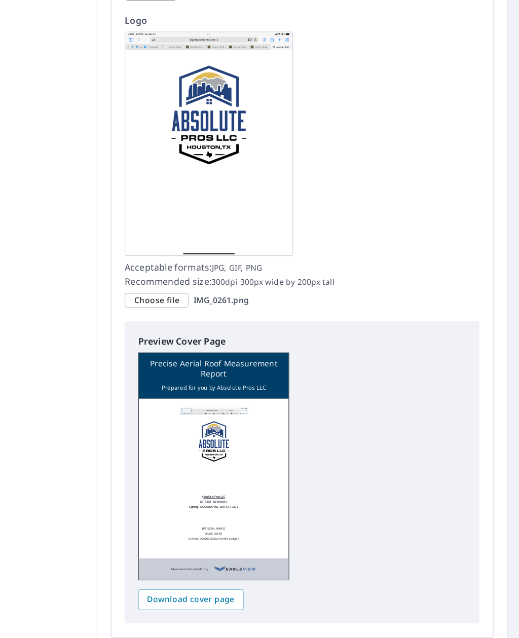
scroll to position [753, 0]
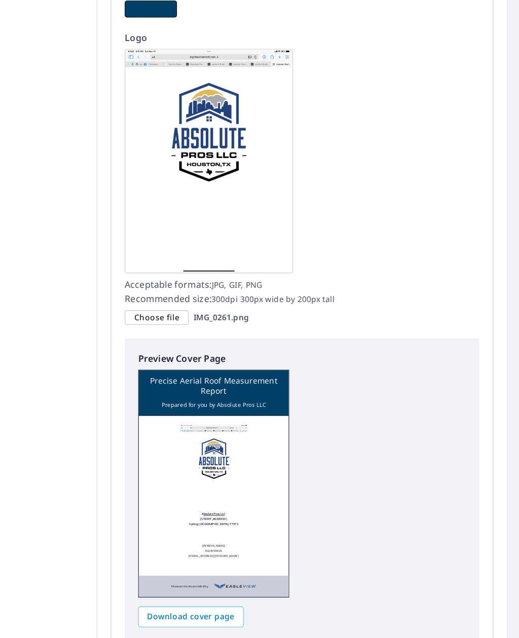
click at [162, 341] on div "Choose file" at bounding box center [191, 348] width 58 height 14
click at [0, 0] on input "Choose file IMG_0261.png" at bounding box center [0, 0] width 0 height 0
click at [205, 177] on img at bounding box center [238, 206] width 152 height 203
click at [209, 105] on img at bounding box center [238, 206] width 152 height 203
click at [170, 342] on span "Choose file" at bounding box center [190, 348] width 41 height 13
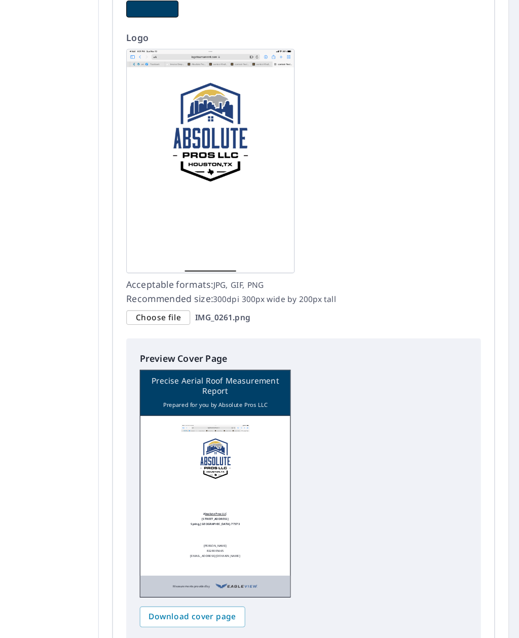
click at [0, 0] on input "Choose file IMG_0261.png" at bounding box center [0, 0] width 0 height 0
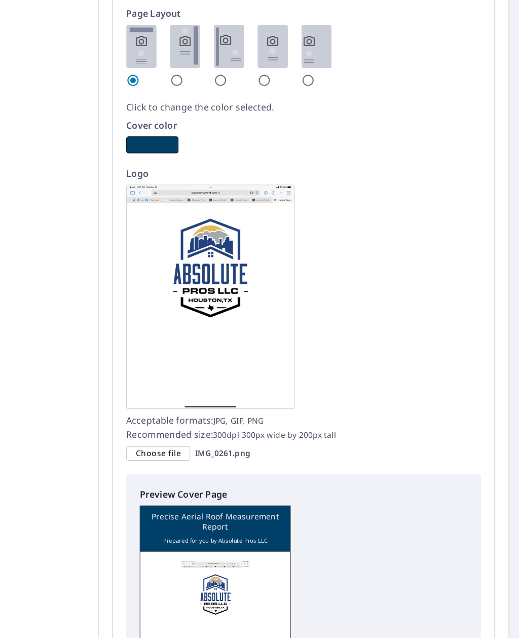
scroll to position [633, 0]
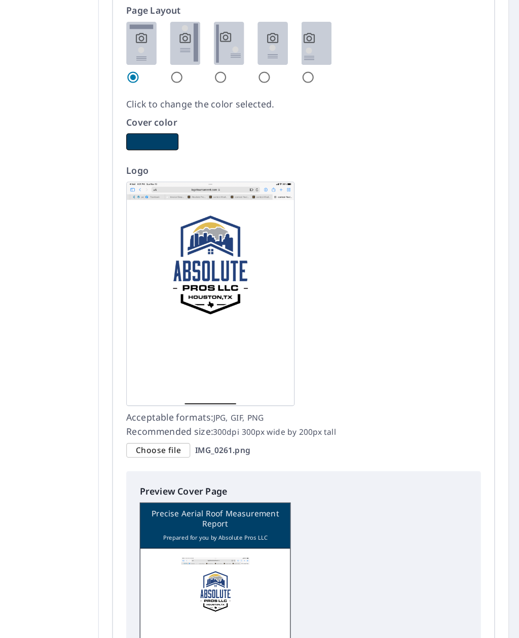
click at [170, 462] on span "Choose file" at bounding box center [190, 468] width 41 height 13
click at [0, 0] on input "Choose file IMG_0261.png" at bounding box center [0, 0] width 0 height 0
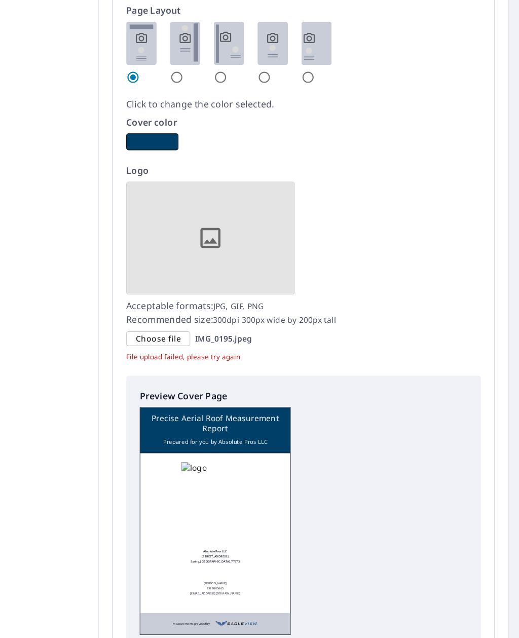
click at [170, 361] on span "Choose file" at bounding box center [190, 367] width 41 height 13
click at [0, 0] on input "Choose file IMG_0195.jpeg" at bounding box center [0, 0] width 0 height 0
click at [170, 361] on span "Choose file" at bounding box center [190, 367] width 41 height 13
click at [0, 0] on input "Choose file IMG_0195.jpeg" at bounding box center [0, 0] width 0 height 0
click at [170, 361] on span "Choose file" at bounding box center [190, 367] width 41 height 13
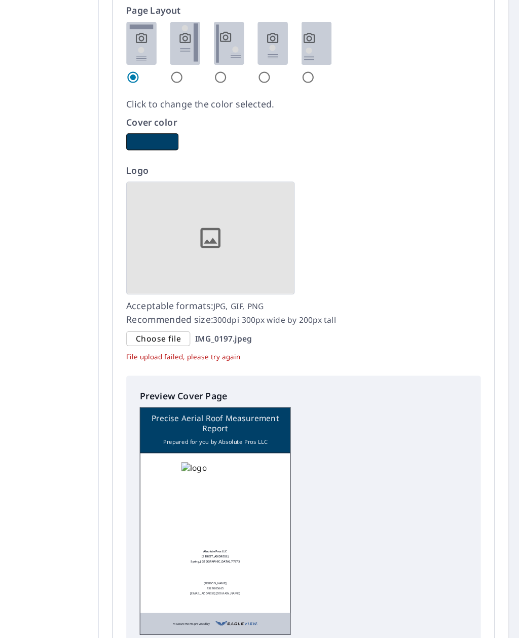
click at [0, 0] on input "Choose file IMG_0197.jpeg" at bounding box center [0, 0] width 0 height 0
click at [162, 361] on div "Choose file" at bounding box center [191, 368] width 58 height 14
click at [0, 0] on input "Choose file IMG_0197.jpeg" at bounding box center [0, 0] width 0 height 0
